Goal: Information Seeking & Learning: Learn about a topic

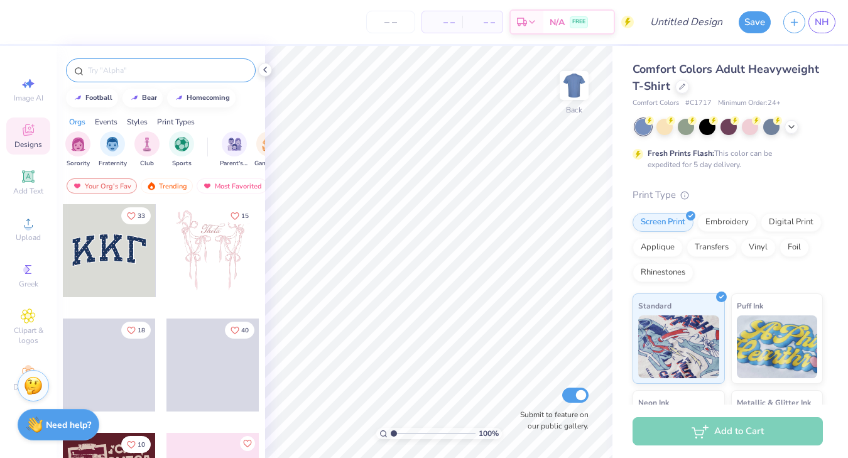
click at [157, 74] on input "text" at bounding box center [167, 70] width 161 height 13
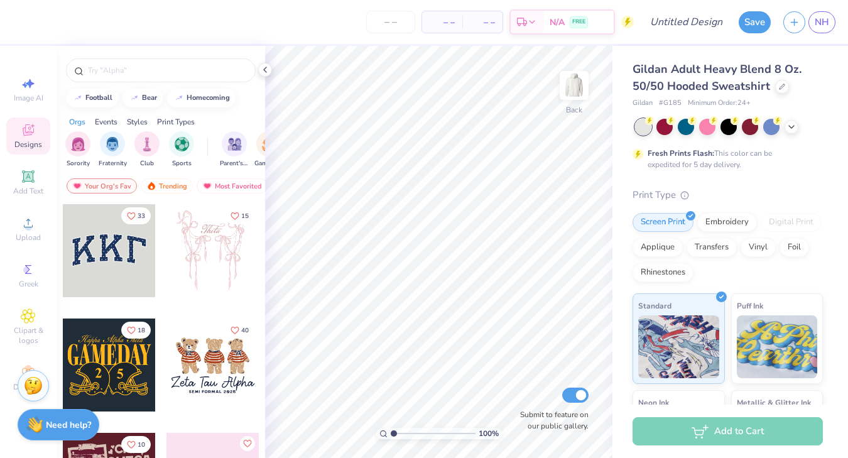
scroll to position [38, 0]
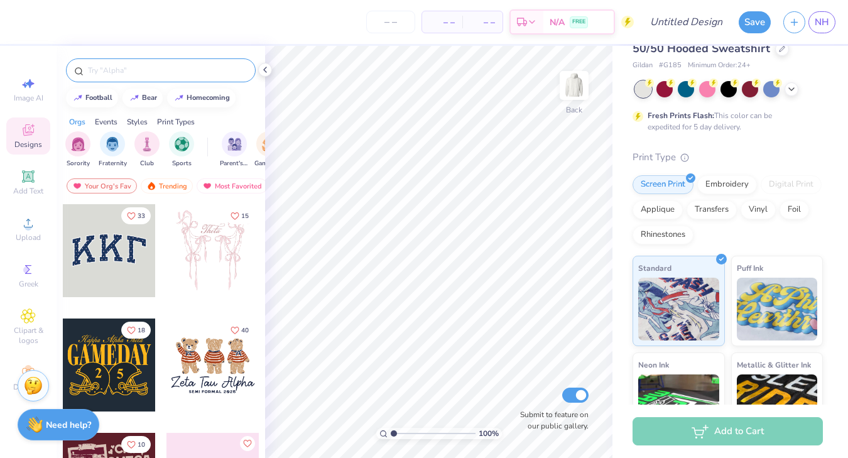
click at [193, 78] on div at bounding box center [161, 70] width 190 height 24
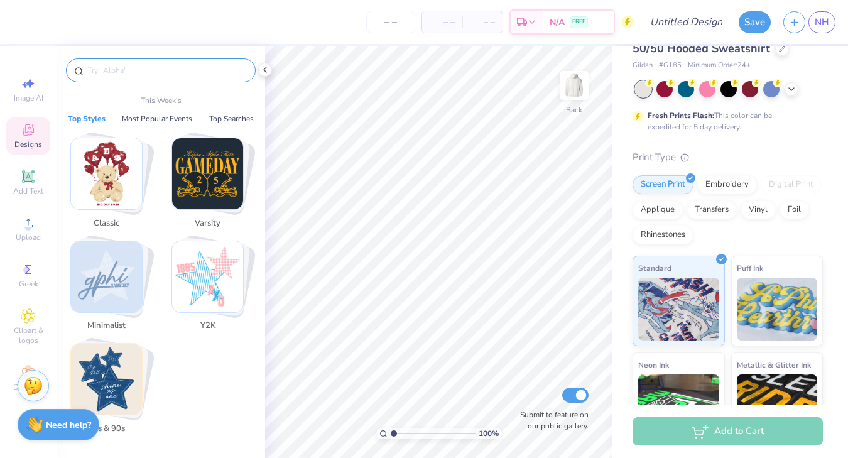
click at [191, 66] on input "text" at bounding box center [167, 70] width 161 height 13
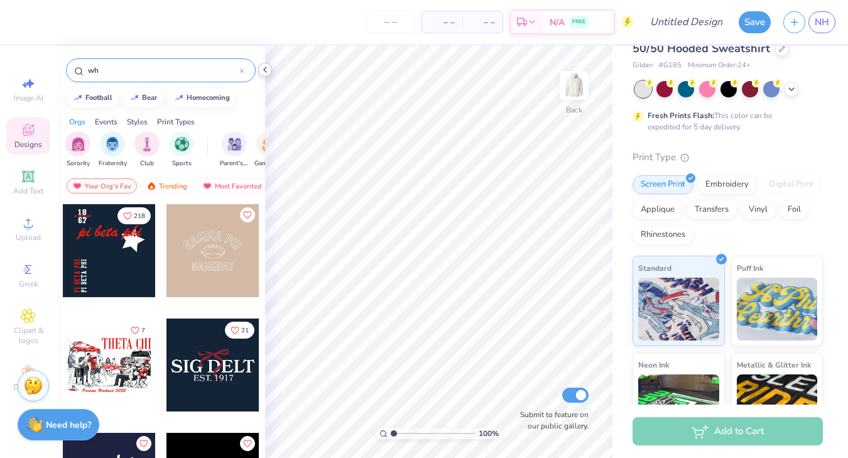
type input "w"
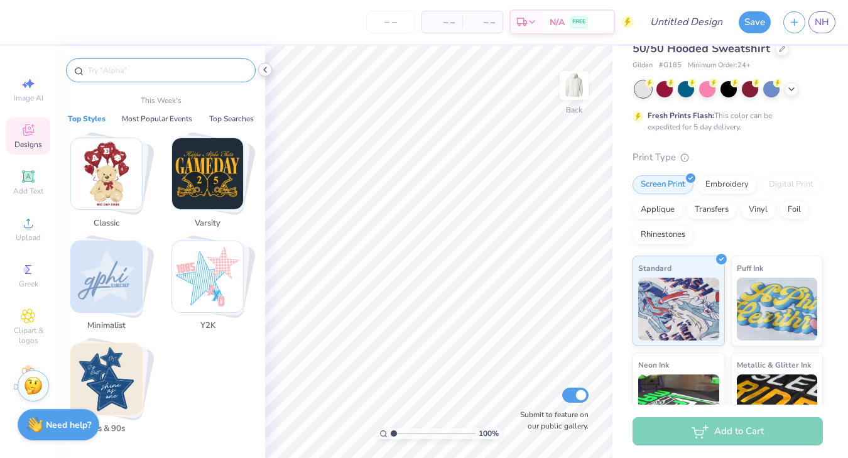
click at [267, 72] on icon at bounding box center [265, 70] width 10 height 10
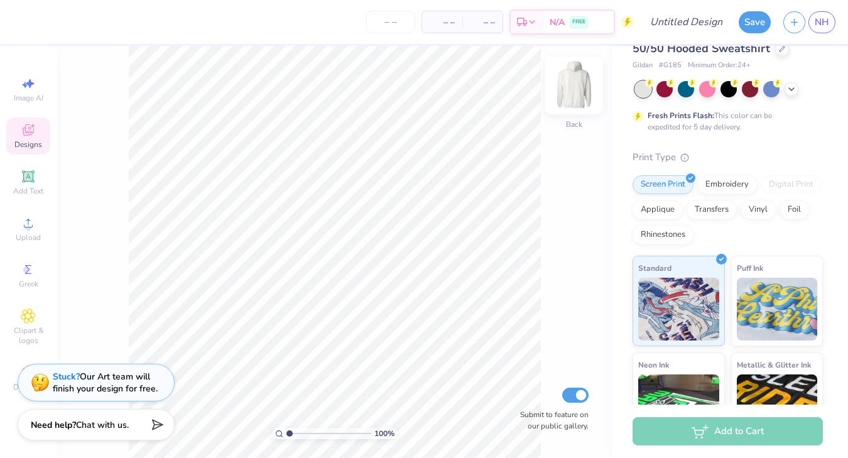
click at [585, 88] on img at bounding box center [574, 85] width 50 height 50
click at [569, 87] on img at bounding box center [574, 85] width 50 height 50
